Goal: Task Accomplishment & Management: Manage account settings

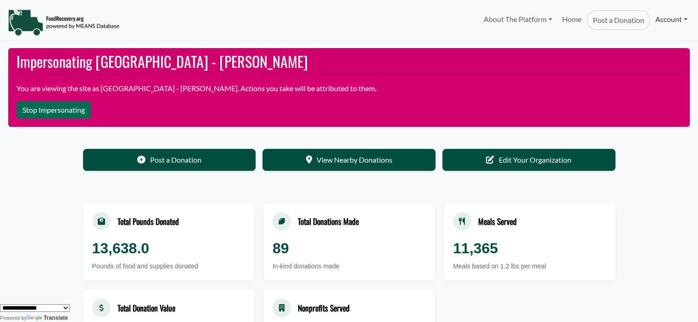
click at [673, 18] on link "Account" at bounding box center [671, 19] width 42 height 18
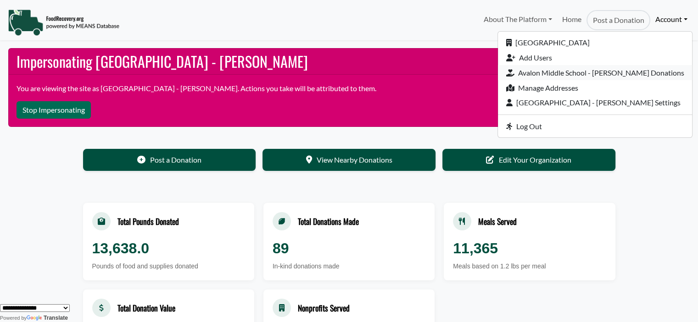
click at [637, 69] on link "Avalon Middle School - [PERSON_NAME] Donations" at bounding box center [595, 72] width 194 height 15
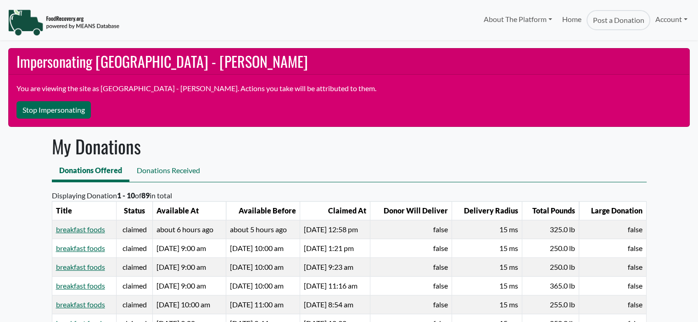
select select "Language Translate Widget"
click at [84, 228] on link "breakfast foods" at bounding box center [80, 229] width 49 height 9
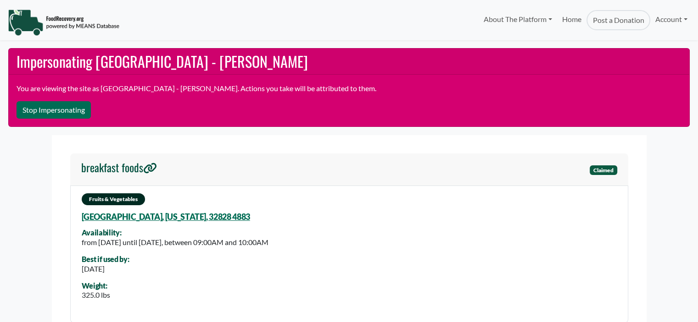
select select "Language Translate Widget"
click at [665, 16] on link "Account" at bounding box center [671, 19] width 42 height 18
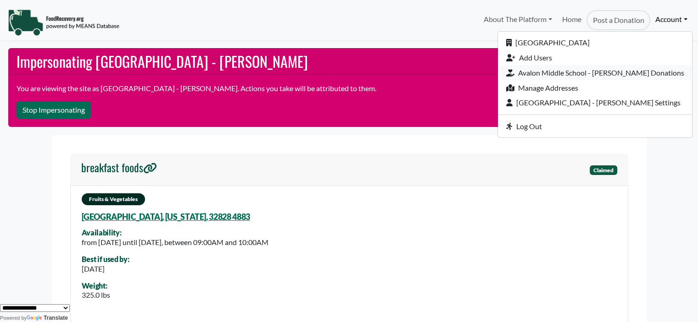
click at [615, 75] on link "Avalon Middle School - [PERSON_NAME] Donations" at bounding box center [595, 72] width 194 height 15
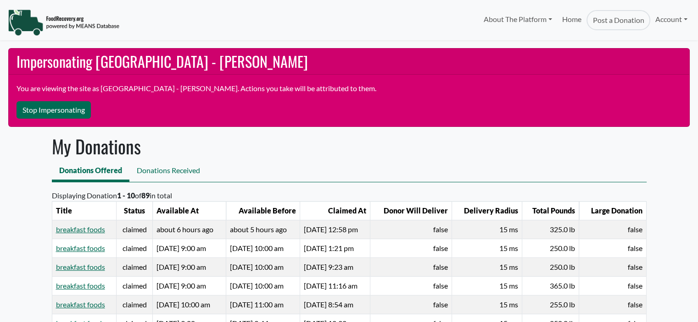
select select "Language Translate Widget"
click at [659, 20] on link "Account" at bounding box center [671, 19] width 42 height 18
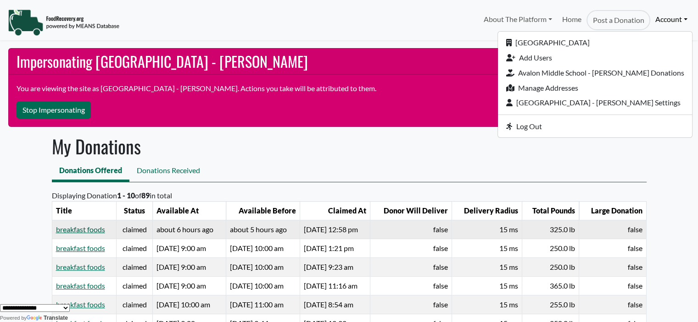
click at [73, 231] on link "breakfast foods" at bounding box center [80, 229] width 49 height 9
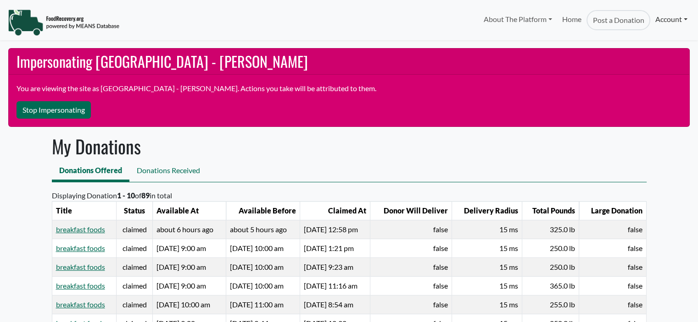
click at [665, 24] on link "Account" at bounding box center [671, 19] width 42 height 18
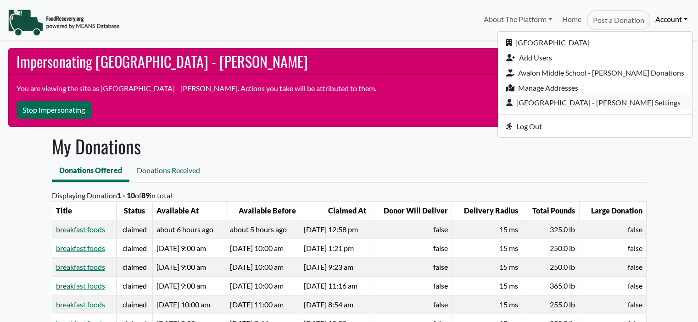
click at [611, 103] on link "[GEOGRAPHIC_DATA] - [PERSON_NAME] Settings" at bounding box center [595, 102] width 194 height 15
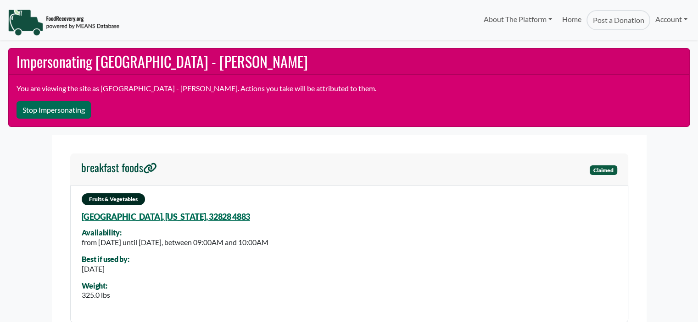
select select "Language Translate Widget"
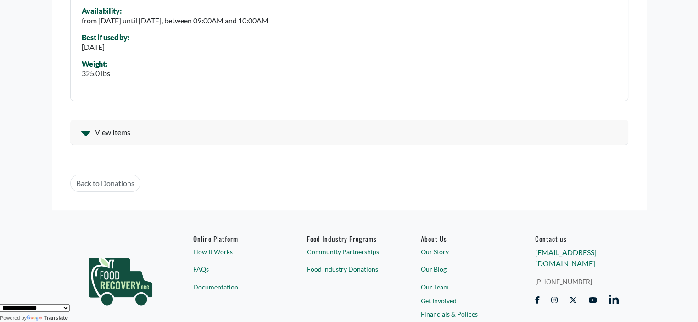
scroll to position [259, 0]
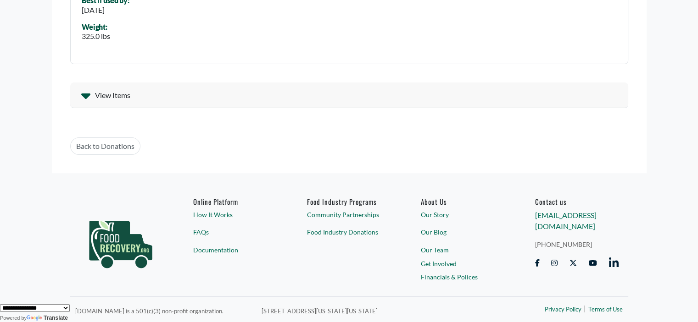
click at [88, 98] on icon at bounding box center [85, 95] width 9 height 15
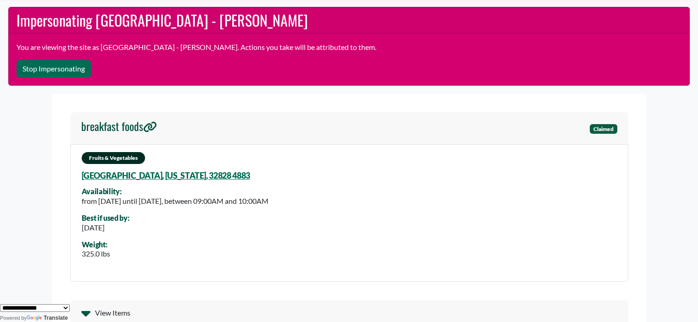
scroll to position [31, 0]
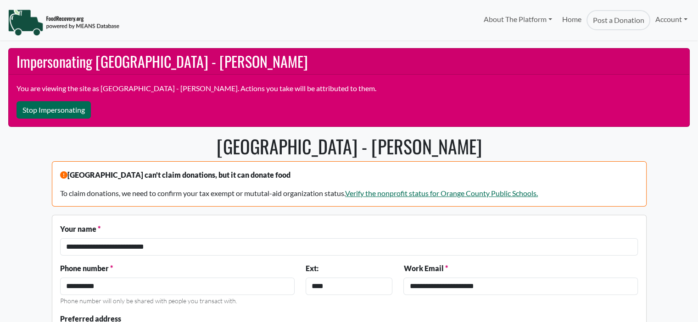
select select "Language Translate Widget"
click at [671, 18] on link "Account" at bounding box center [671, 19] width 42 height 18
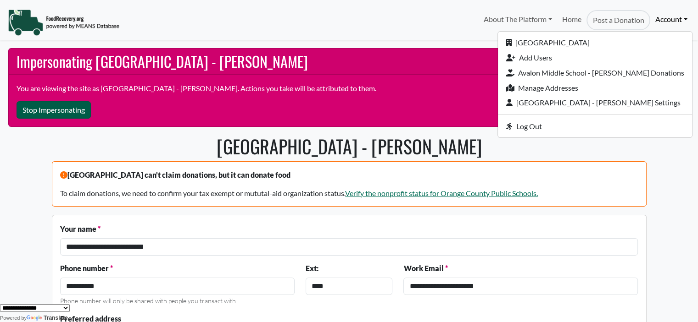
click at [48, 113] on button "Stop Impersonating" at bounding box center [54, 109] width 74 height 17
